Goal: Find specific page/section: Find specific page/section

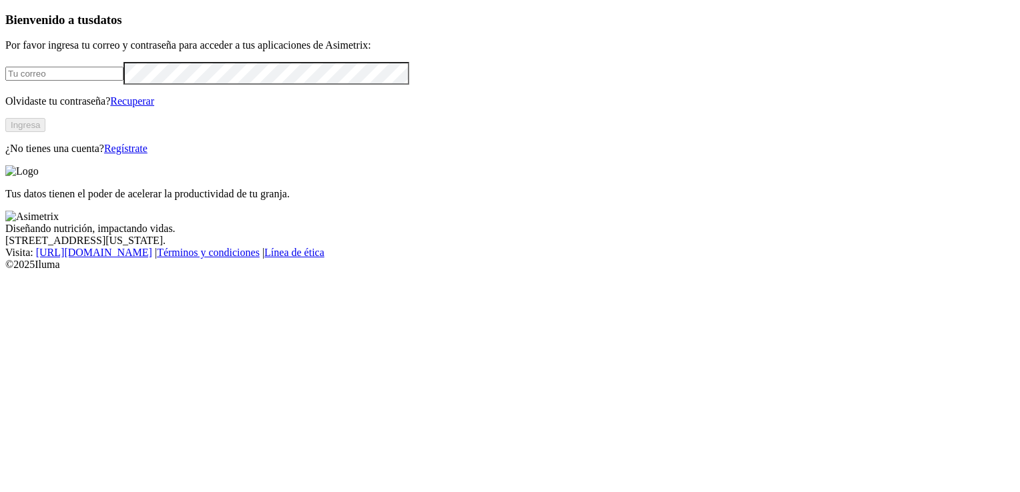
type input "[EMAIL_ADDRESS][DOMAIN_NAME]"
click at [45, 132] on button "Ingresa" at bounding box center [25, 125] width 40 height 14
